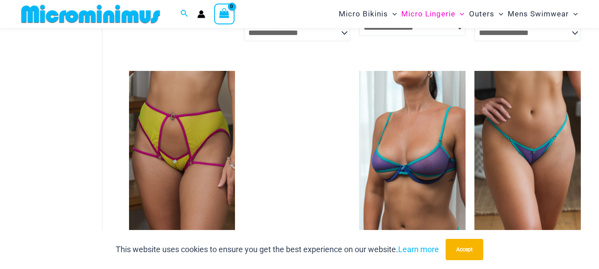
scroll to position [2083, 0]
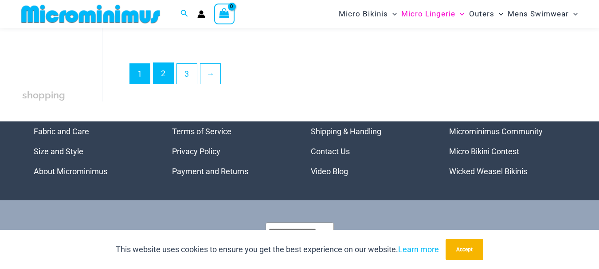
click at [157, 75] on link "2" at bounding box center [164, 73] width 20 height 21
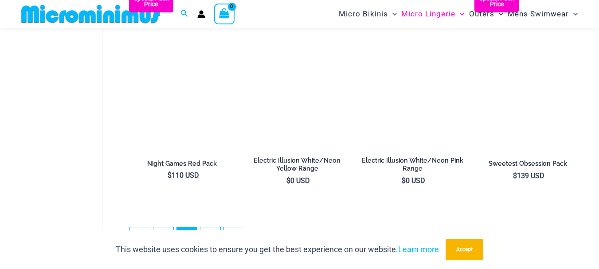
scroll to position [1988, 0]
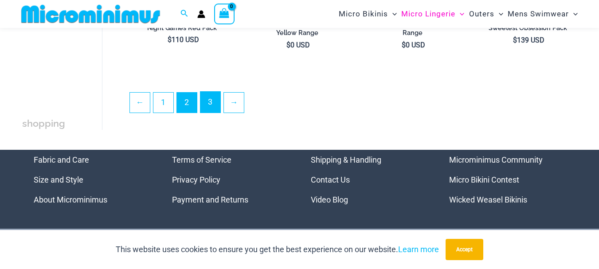
click at [209, 98] on link "3" at bounding box center [211, 102] width 20 height 21
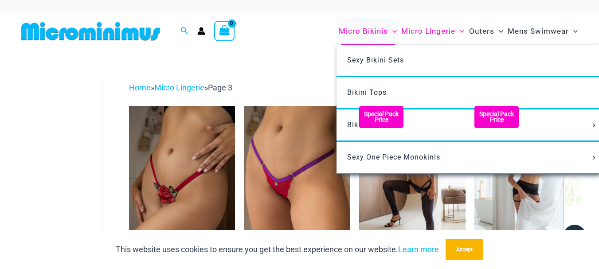
click at [382, 31] on span "Micro Bikinis" at bounding box center [363, 31] width 49 height 23
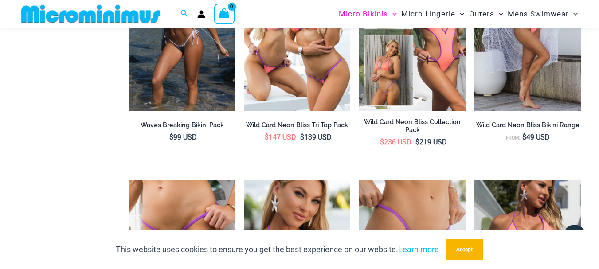
scroll to position [233, 0]
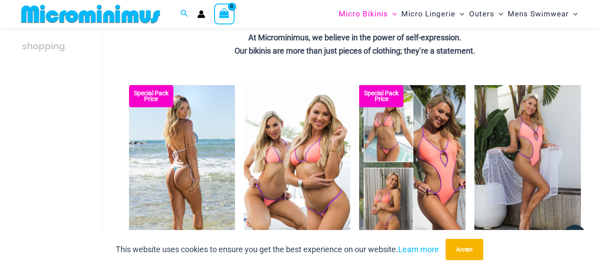
click at [184, 148] on img at bounding box center [182, 165] width 106 height 160
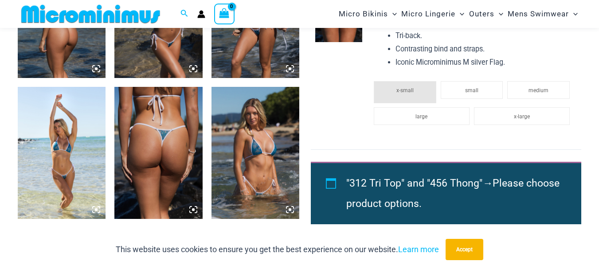
scroll to position [659, 0]
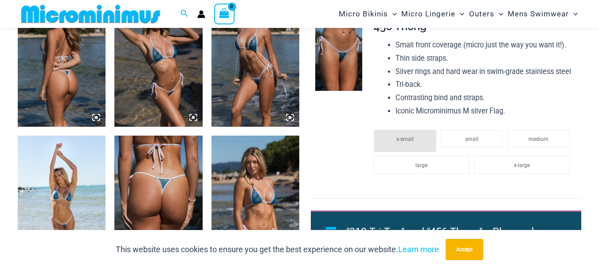
click at [350, 82] on img at bounding box center [338, 55] width 47 height 71
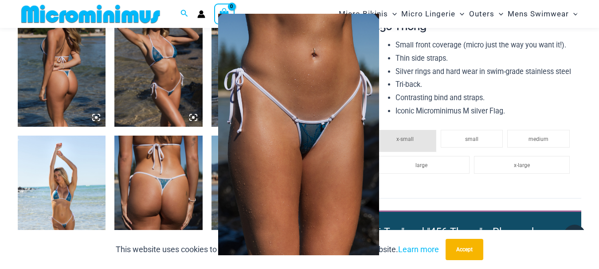
click at [319, 133] on img at bounding box center [298, 135] width 161 height 242
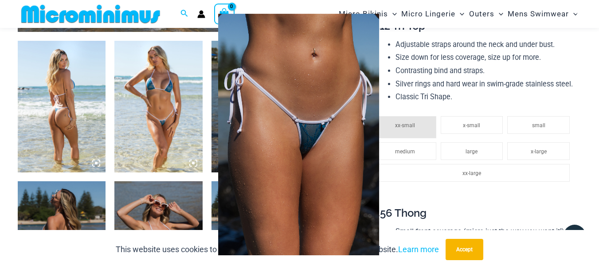
scroll to position [437, 0]
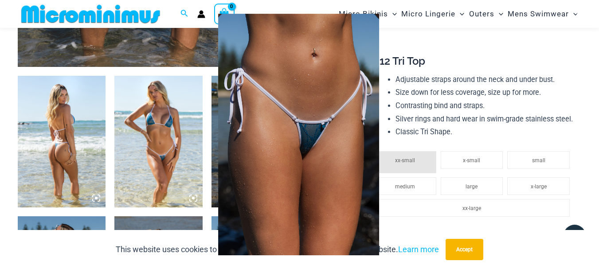
click at [172, 129] on div at bounding box center [299, 134] width 599 height 269
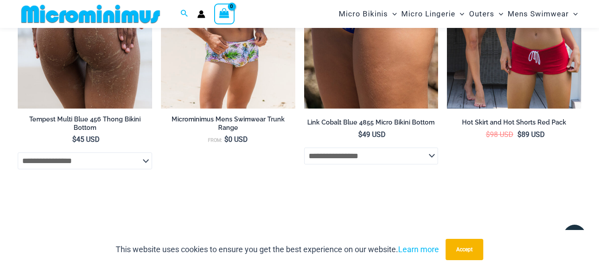
scroll to position [2611, 0]
click at [127, 85] on img at bounding box center [85, 7] width 134 height 201
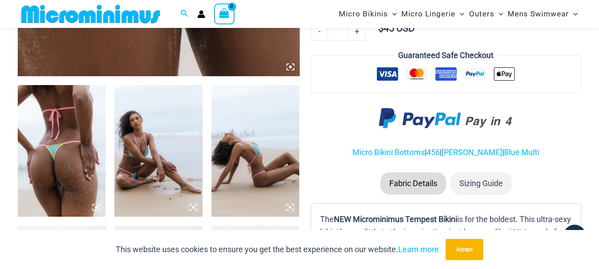
scroll to position [437, 0]
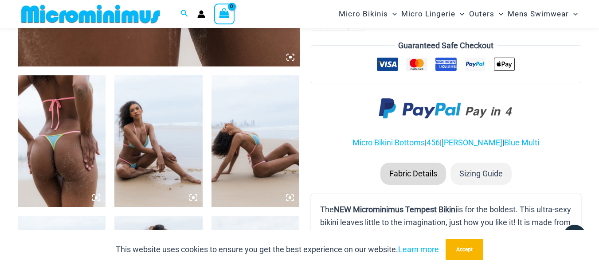
click at [158, 134] on img at bounding box center [158, 141] width 88 height 132
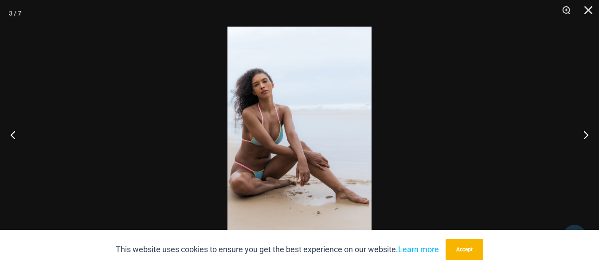
click at [266, 110] on img at bounding box center [300, 135] width 144 height 216
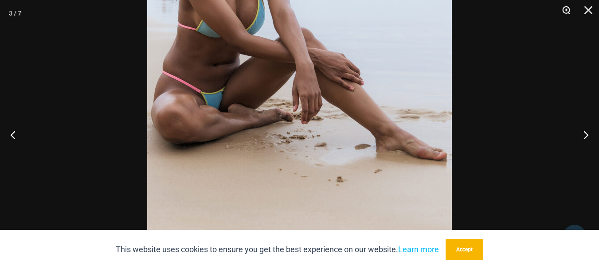
click at [565, 9] on button "Zoom" at bounding box center [563, 13] width 22 height 27
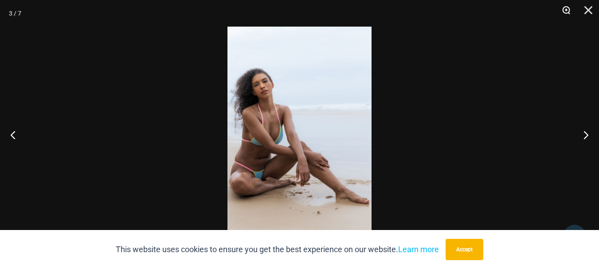
click at [565, 9] on button "Zoom" at bounding box center [563, 13] width 22 height 27
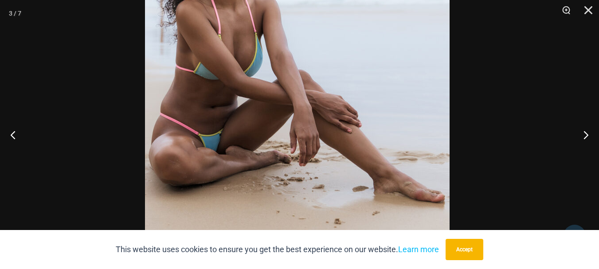
click at [362, 49] on img at bounding box center [297, 56] width 305 height 457
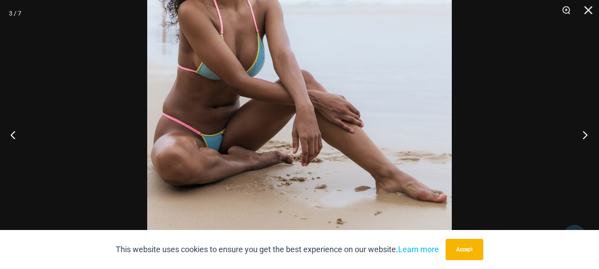
click at [586, 131] on button "Next" at bounding box center [582, 135] width 33 height 44
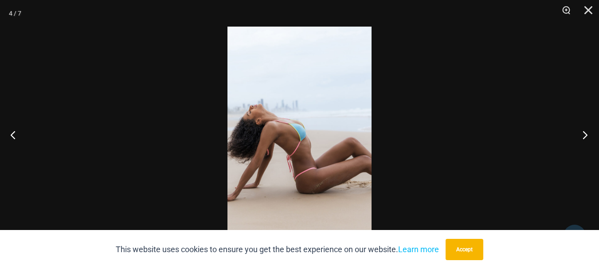
click at [586, 131] on button "Next" at bounding box center [582, 135] width 33 height 44
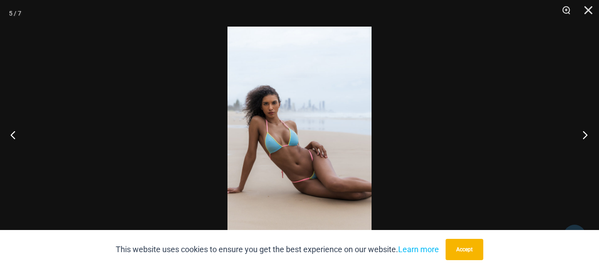
click at [586, 131] on button "Next" at bounding box center [582, 135] width 33 height 44
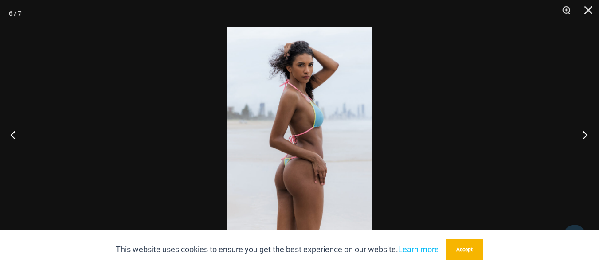
click at [586, 131] on button "Next" at bounding box center [582, 135] width 33 height 44
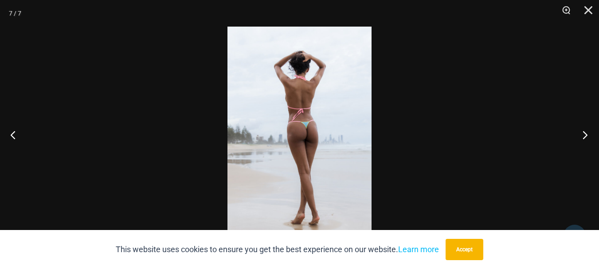
click at [586, 131] on button "Next" at bounding box center [582, 135] width 33 height 44
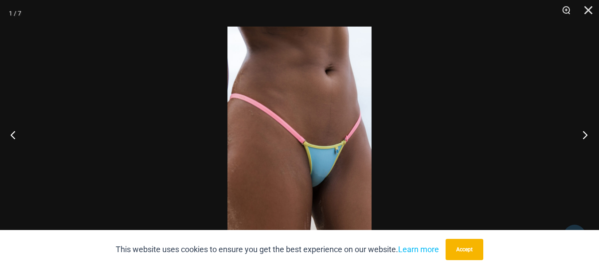
click at [586, 131] on button "Next" at bounding box center [582, 135] width 33 height 44
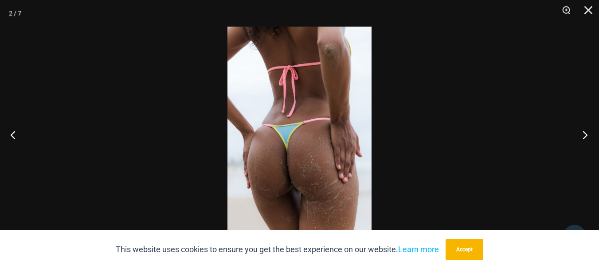
click at [586, 131] on button "Next" at bounding box center [582, 135] width 33 height 44
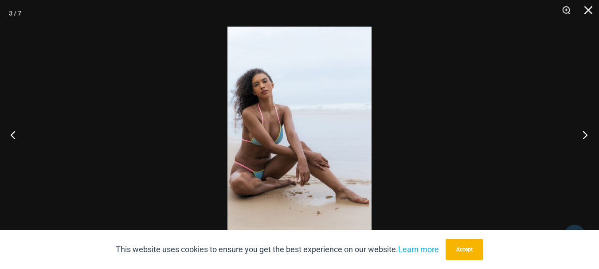
click at [586, 131] on button "Next" at bounding box center [582, 135] width 33 height 44
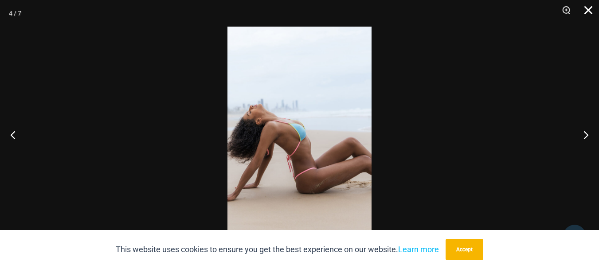
click at [587, 12] on button "Close" at bounding box center [586, 13] width 22 height 27
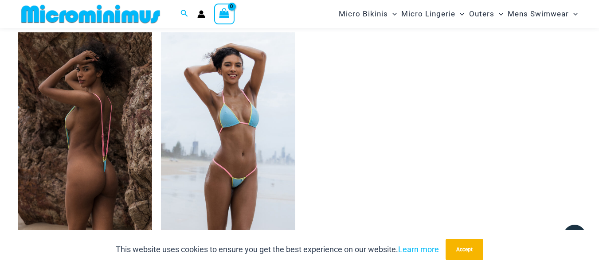
scroll to position [792, 0]
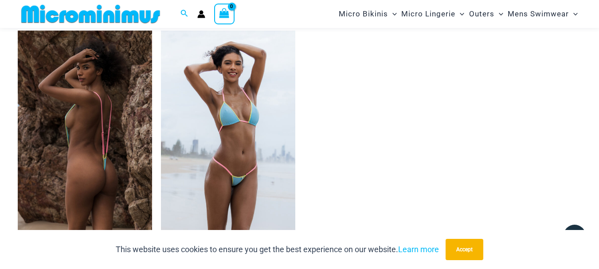
click at [106, 133] on img at bounding box center [85, 131] width 134 height 201
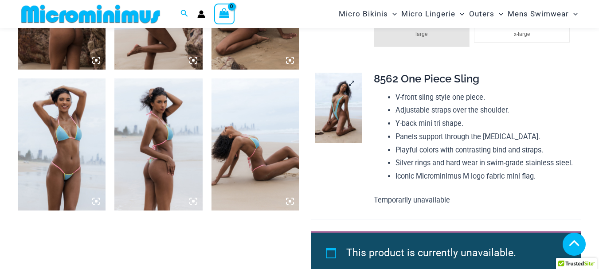
scroll to position [570, 0]
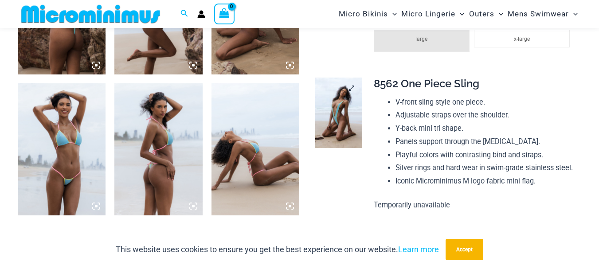
click at [340, 132] on img at bounding box center [338, 113] width 47 height 71
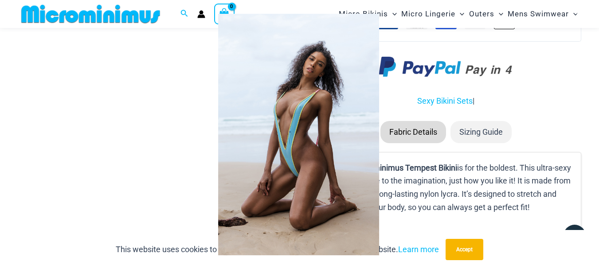
scroll to position [881, 0]
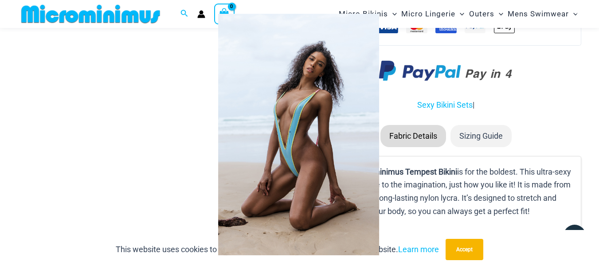
click at [149, 154] on div at bounding box center [299, 134] width 599 height 269
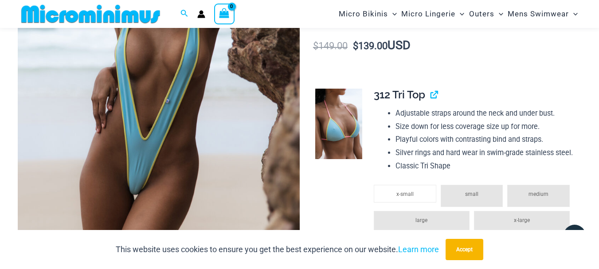
scroll to position [304, 0]
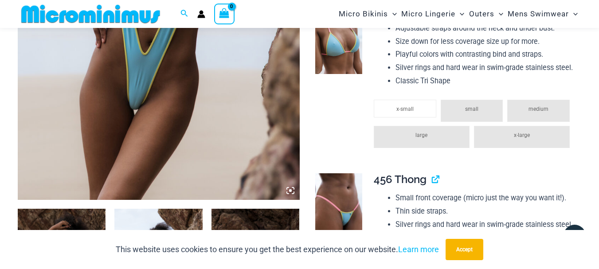
click at [341, 53] on img at bounding box center [338, 39] width 47 height 71
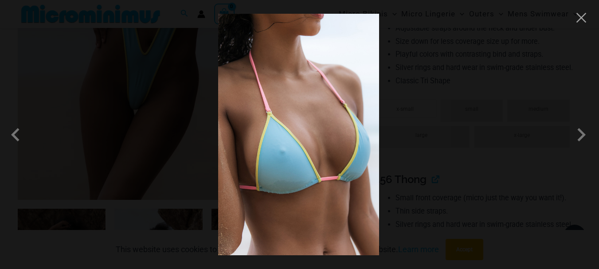
click at [522, 55] on div at bounding box center [299, 134] width 599 height 269
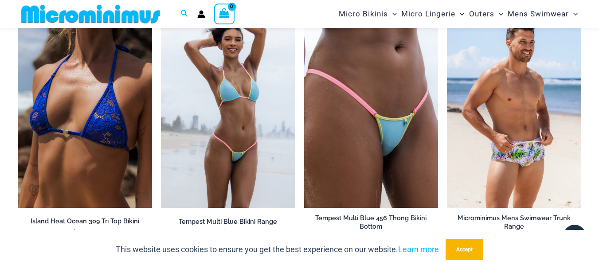
scroll to position [1546, 0]
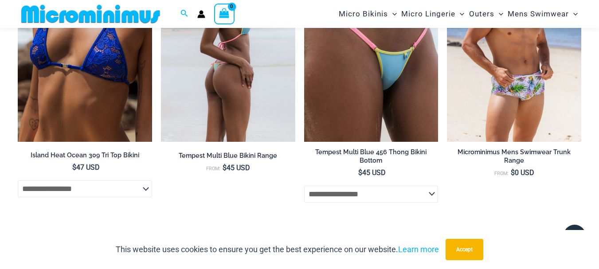
click at [227, 92] on img at bounding box center [228, 42] width 134 height 202
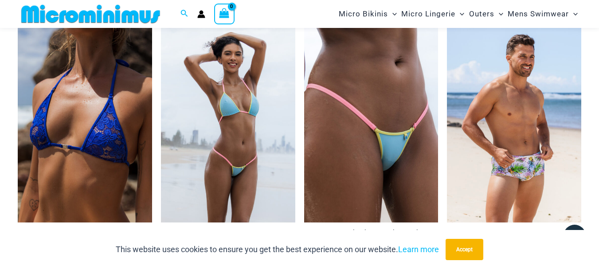
scroll to position [1539, 0]
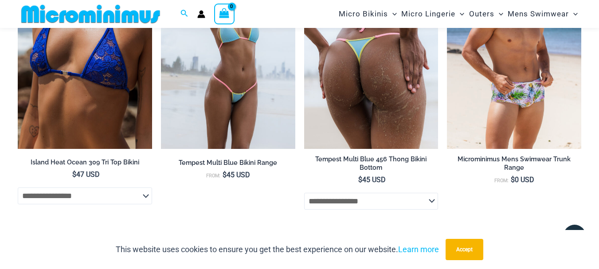
click at [373, 83] on img at bounding box center [371, 48] width 134 height 201
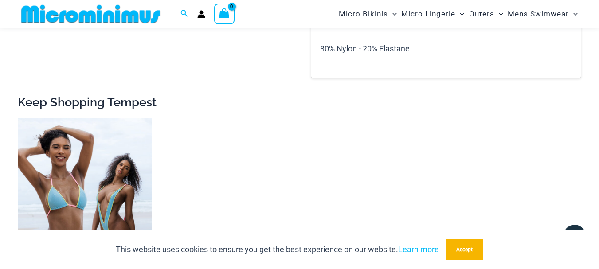
scroll to position [1189, 0]
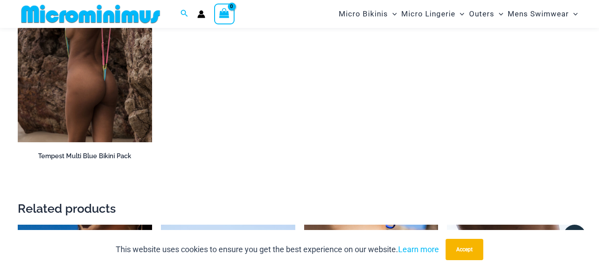
click at [119, 97] on img at bounding box center [85, 41] width 134 height 201
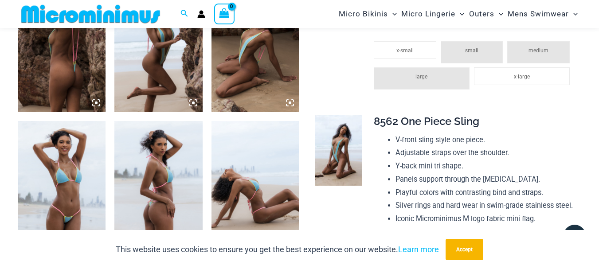
scroll to position [611, 0]
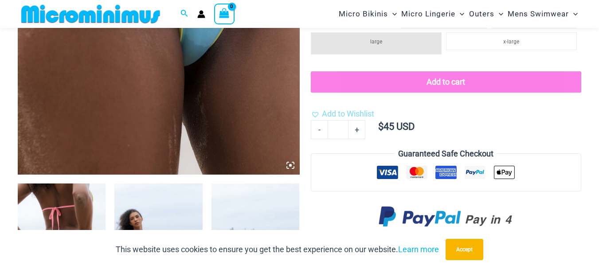
scroll to position [298, 0]
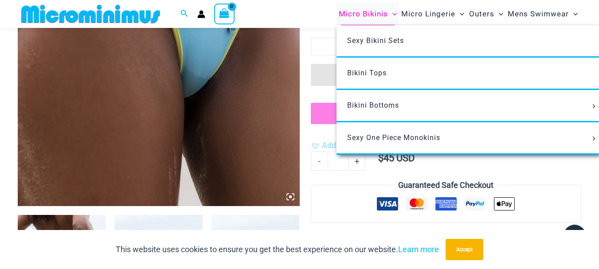
click at [359, 16] on span "Micro Bikinis" at bounding box center [363, 14] width 49 height 23
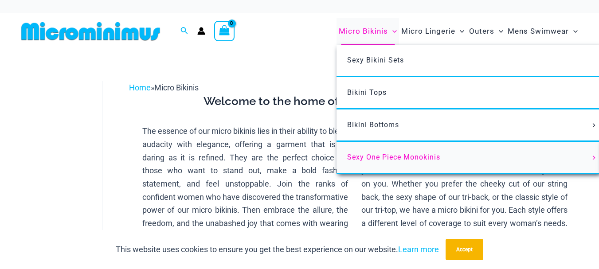
click at [389, 157] on span "Sexy One Piece Monokinis" at bounding box center [393, 157] width 93 height 8
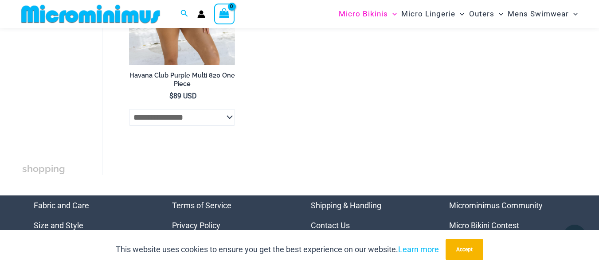
scroll to position [1984, 0]
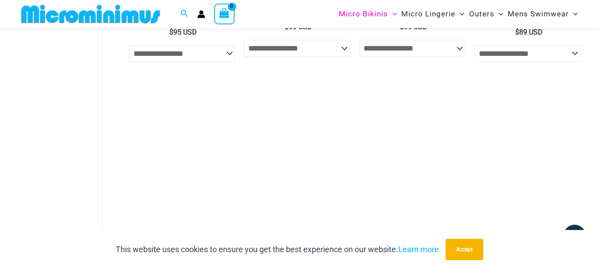
scroll to position [1053, 0]
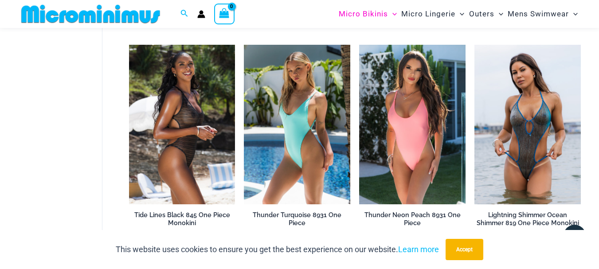
click at [194, 146] on img at bounding box center [182, 125] width 106 height 160
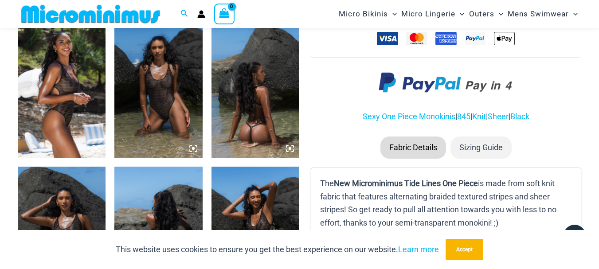
scroll to position [480, 0]
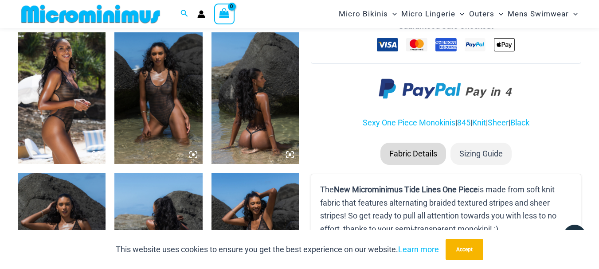
click at [179, 68] on img at bounding box center [158, 98] width 88 height 132
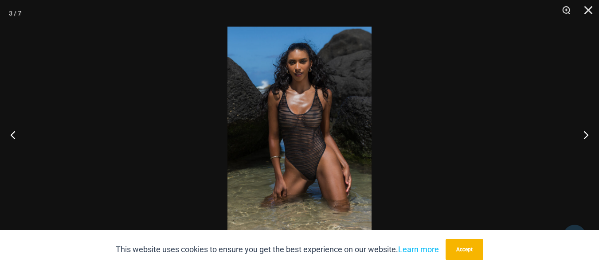
click at [310, 69] on img at bounding box center [300, 135] width 144 height 216
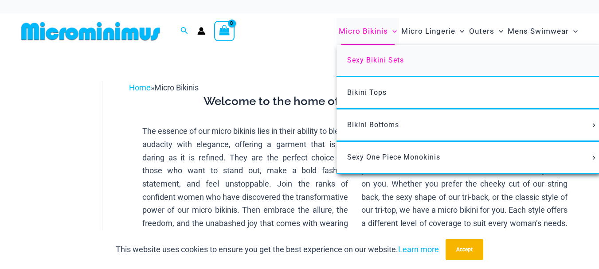
click at [386, 65] on link "Sexy Bikini Sets" at bounding box center [469, 61] width 264 height 32
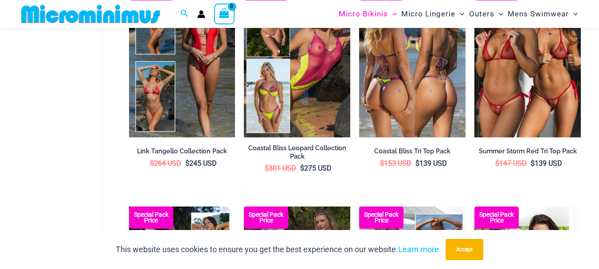
scroll to position [571, 0]
